Goal: Task Accomplishment & Management: Complete application form

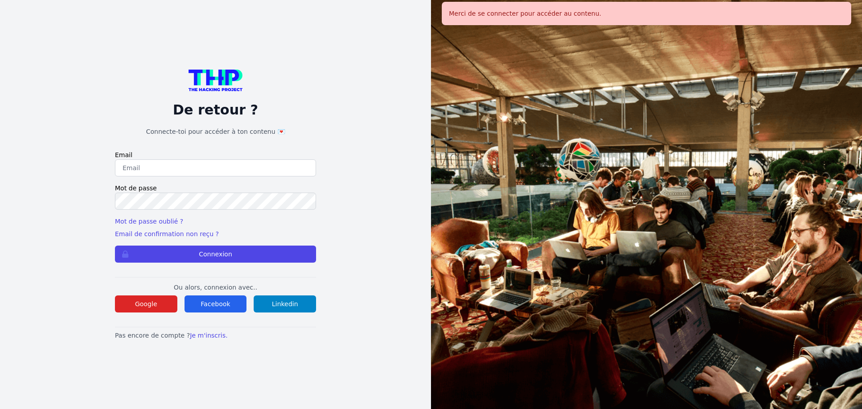
click at [191, 168] on input "email" at bounding box center [215, 167] width 201 height 17
type input "[EMAIL_ADDRESS][DOMAIN_NAME]"
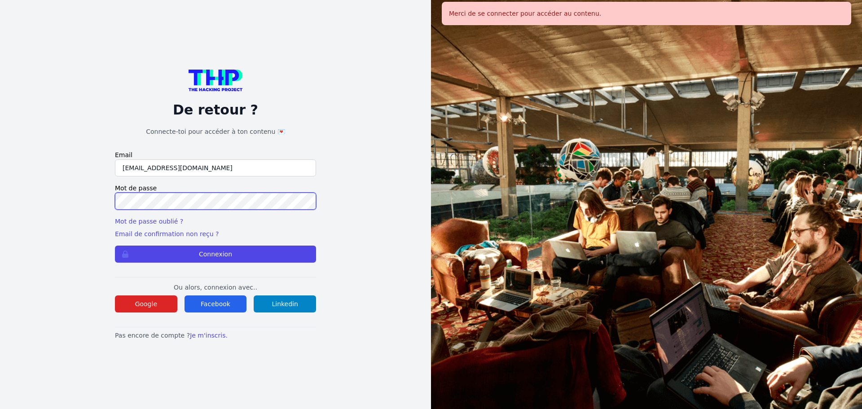
click at [115, 246] on button "Connexion" at bounding box center [215, 254] width 201 height 17
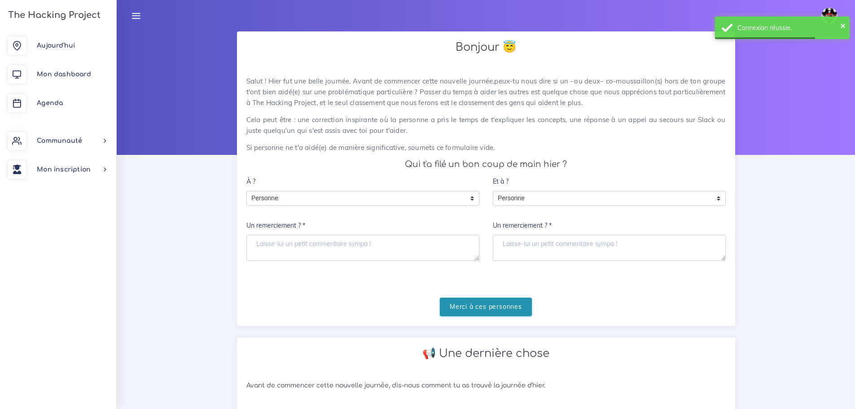
click at [511, 311] on input "Merci à ces personnes" at bounding box center [486, 307] width 92 height 18
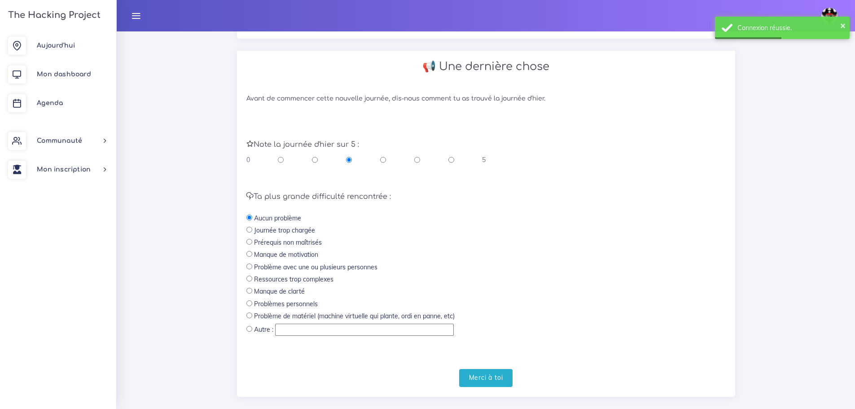
scroll to position [180, 0]
click at [387, 160] on div "0 5" at bounding box center [366, 157] width 240 height 9
click at [382, 159] on input "radio" at bounding box center [383, 157] width 6 height 9
radio input "true"
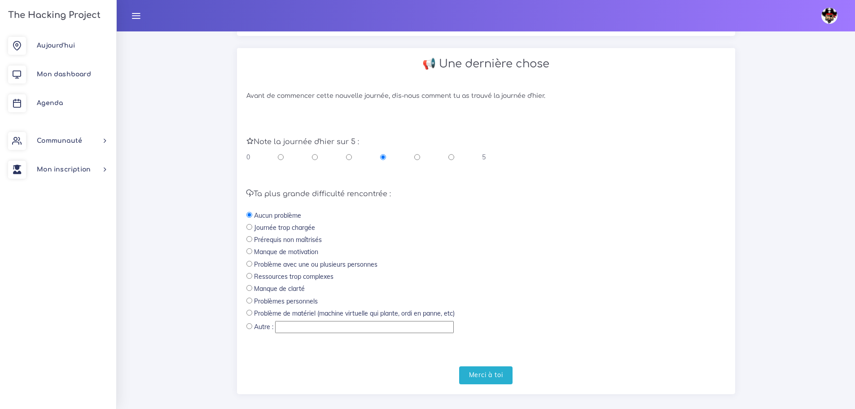
click at [420, 158] on div "0 5" at bounding box center [366, 157] width 240 height 9
click at [414, 157] on input "radio" at bounding box center [417, 157] width 6 height 9
radio input "true"
click at [497, 376] on input "Merci à toi" at bounding box center [486, 375] width 54 height 18
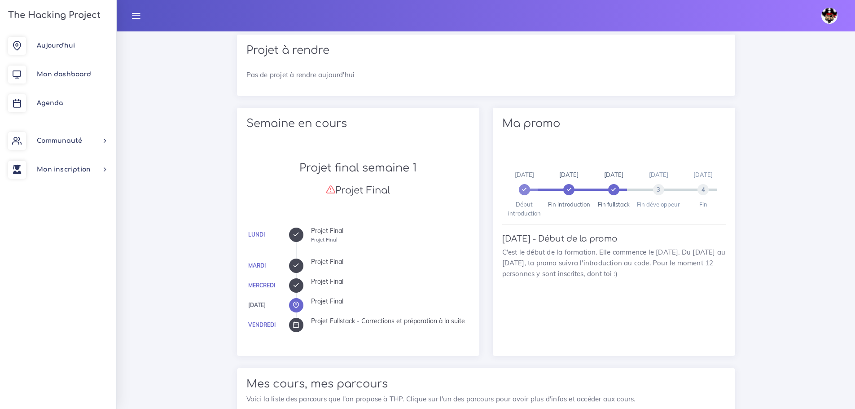
scroll to position [90, 0]
